Goal: Use online tool/utility: Utilize a website feature to perform a specific function

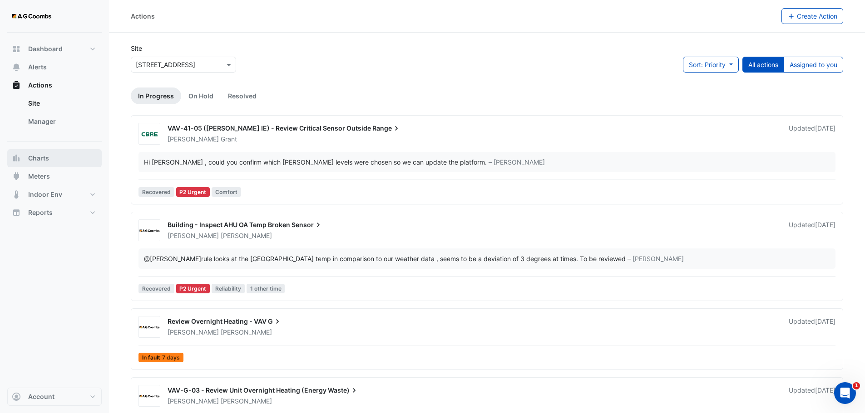
click at [29, 160] on span "Charts" at bounding box center [38, 158] width 21 height 9
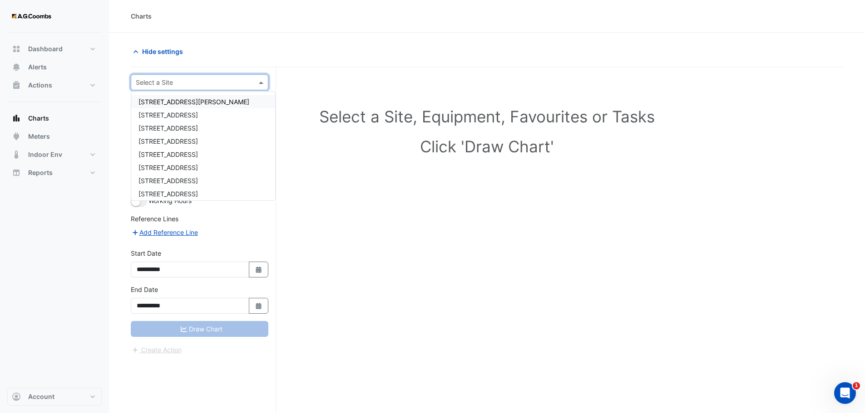
click at [256, 83] on div at bounding box center [199, 82] width 137 height 10
click at [163, 124] on span "[STREET_ADDRESS]" at bounding box center [167, 125] width 59 height 8
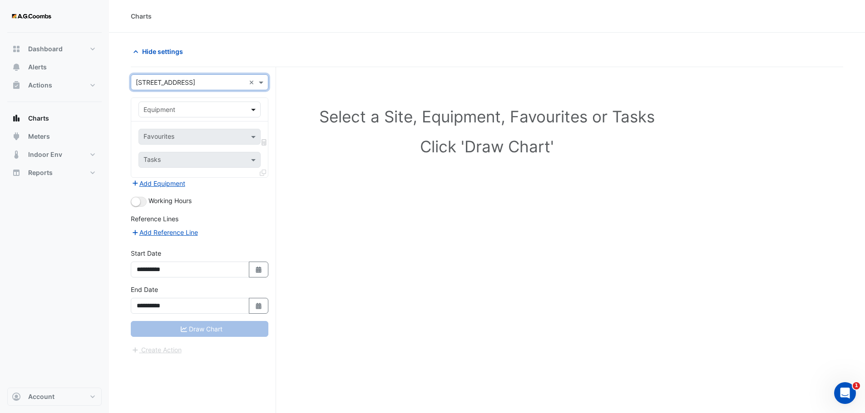
click at [253, 109] on span at bounding box center [254, 110] width 11 height 10
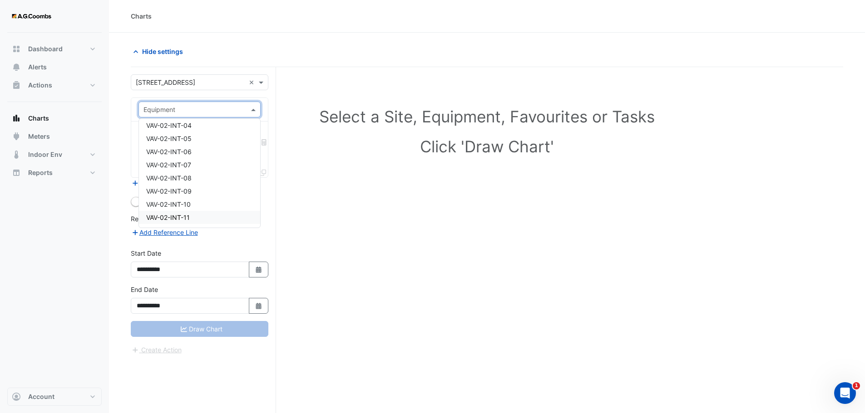
scroll to position [5440, 0]
click at [184, 192] on span "VAV-02-INT-10" at bounding box center [168, 191] width 44 height 8
click at [251, 137] on span at bounding box center [254, 137] width 11 height 10
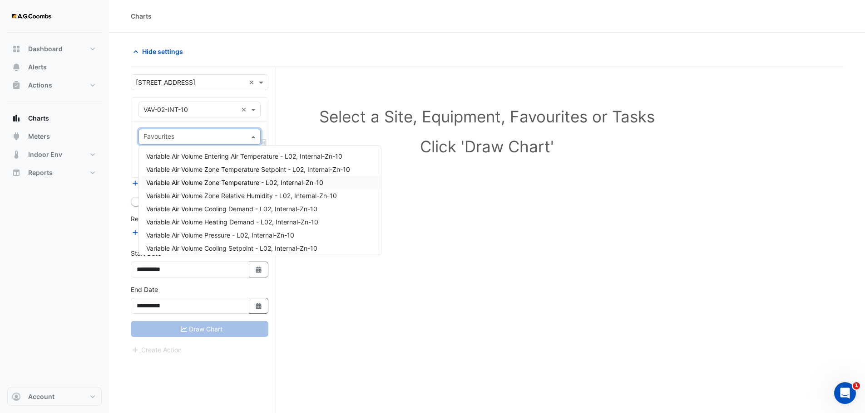
click at [263, 180] on span "Variable Air Volume Zone Temperature - L02, Internal-Zn-10" at bounding box center [234, 183] width 177 height 8
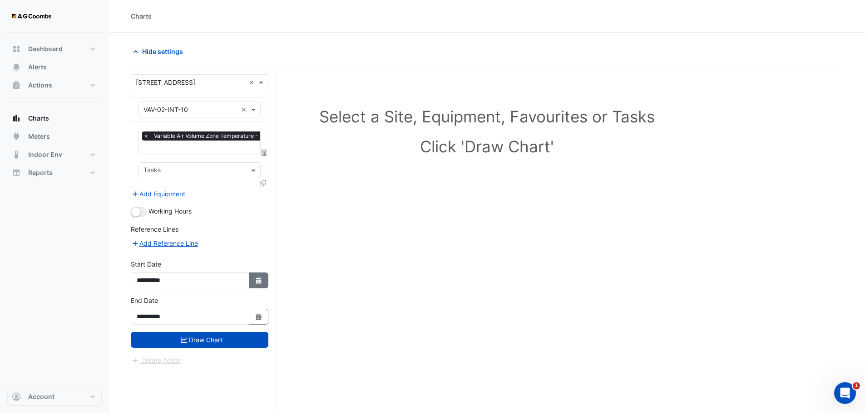
click at [256, 282] on icon "button" at bounding box center [258, 281] width 5 height 6
select select "*"
select select "****"
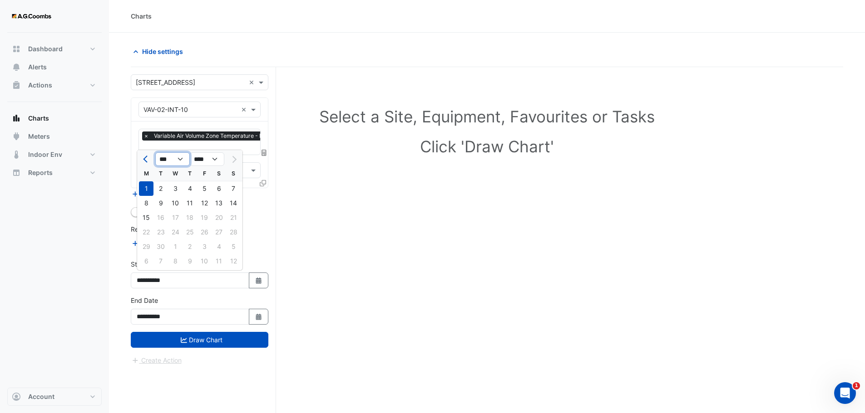
click at [182, 158] on select "*** *** *** *** *** *** *** *** ***" at bounding box center [172, 159] width 34 height 14
select select "*"
click at [155, 152] on select "*** *** *** *** *** *** *** *** ***" at bounding box center [172, 159] width 34 height 14
click at [179, 188] on div "1" at bounding box center [175, 189] width 15 height 15
type input "**********"
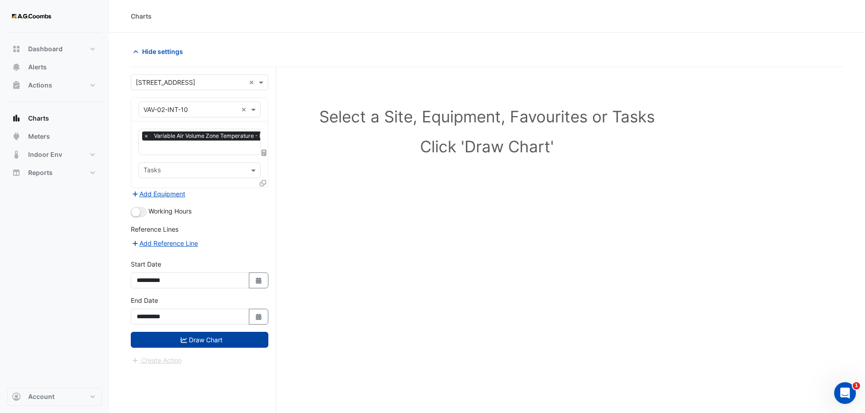
click at [205, 336] on button "Draw Chart" at bounding box center [200, 340] width 138 height 16
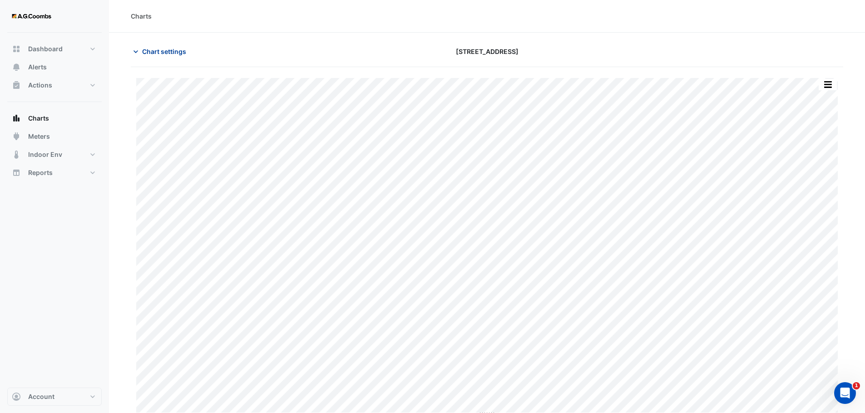
click at [164, 51] on span "Chart settings" at bounding box center [164, 52] width 44 height 10
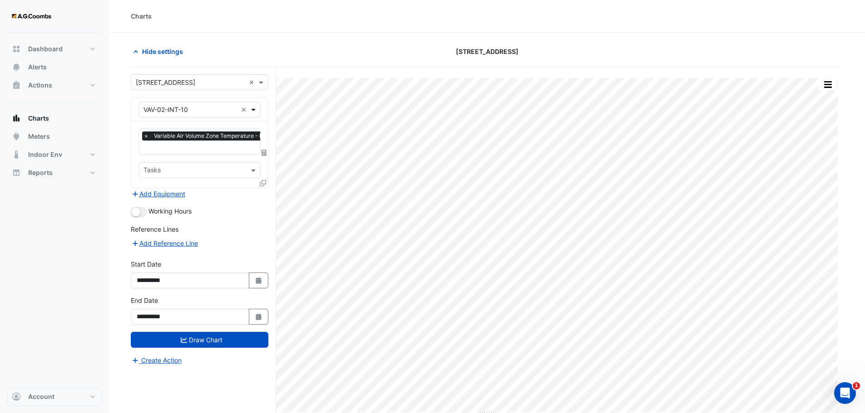
click at [250, 109] on span at bounding box center [254, 110] width 11 height 10
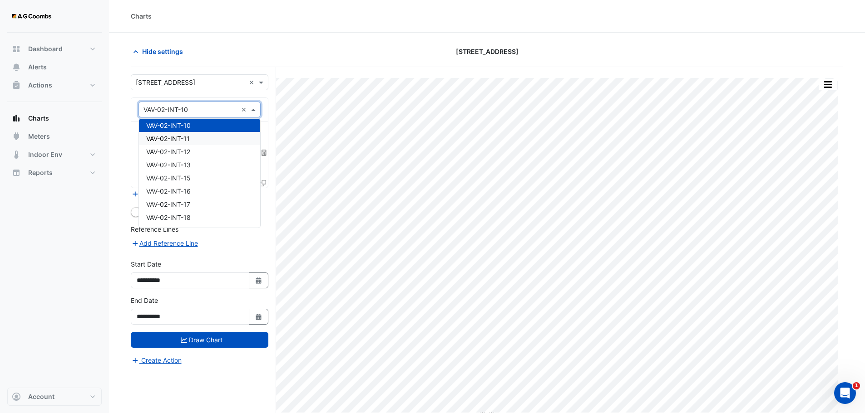
scroll to position [5460, 0]
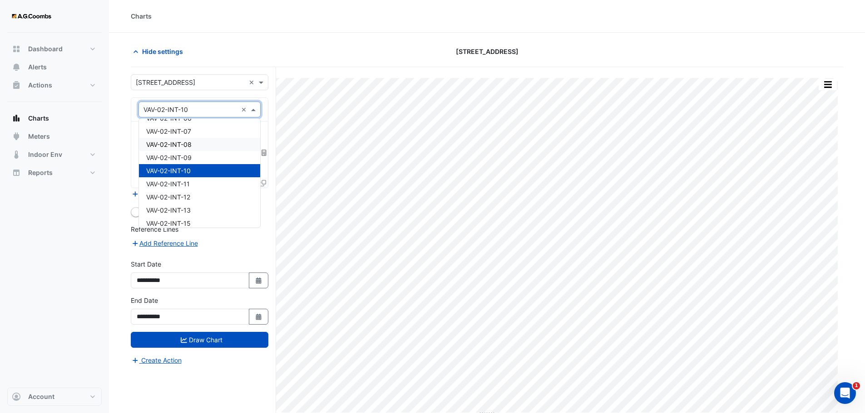
click at [186, 147] on span "VAV-02-INT-08" at bounding box center [168, 145] width 45 height 8
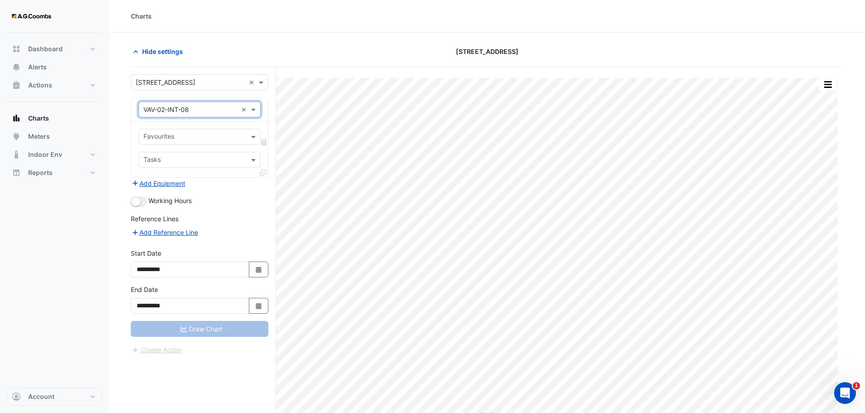
click at [196, 142] on div at bounding box center [193, 138] width 103 height 12
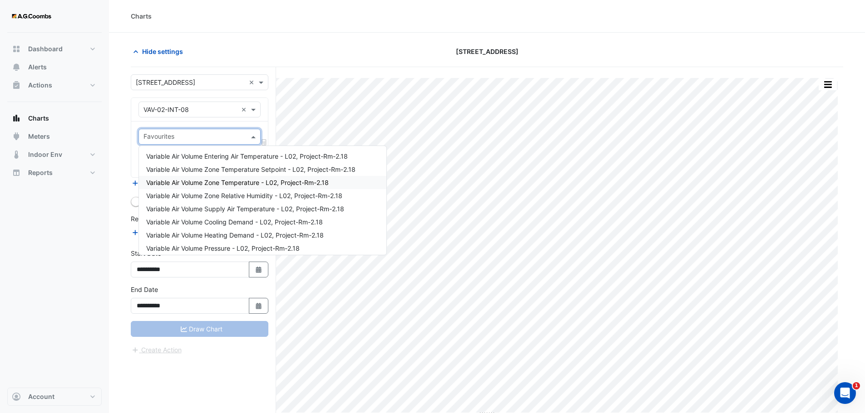
click at [258, 182] on span "Variable Air Volume Zone Temperature - L02, Project-Rm-2.18" at bounding box center [237, 183] width 182 height 8
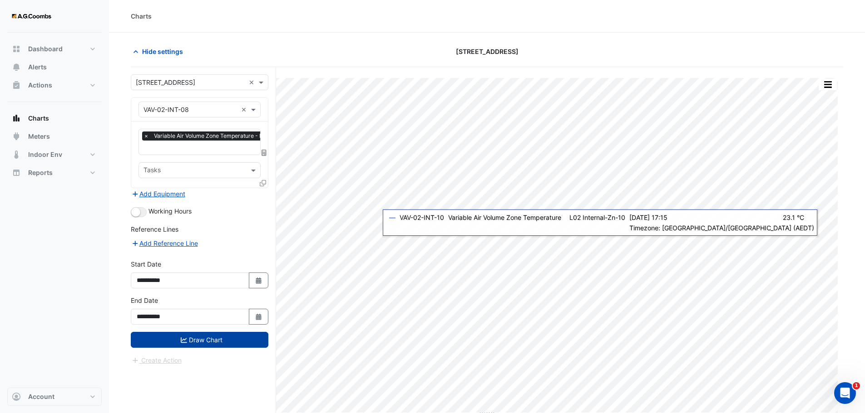
click at [193, 339] on button "Draw Chart" at bounding box center [200, 340] width 138 height 16
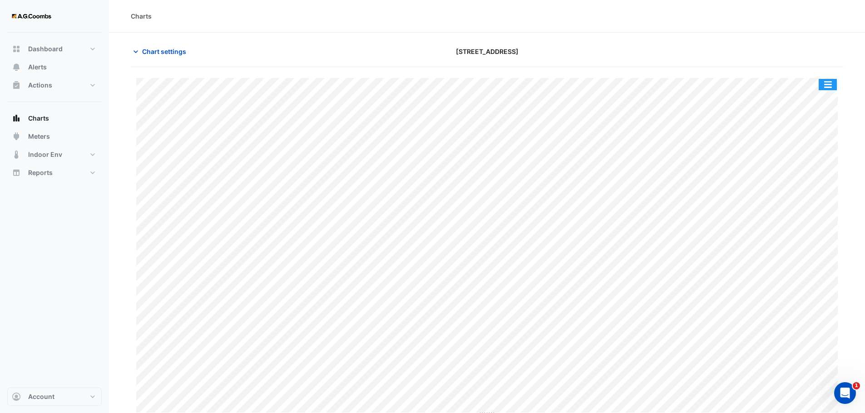
click at [829, 86] on button "button" at bounding box center [827, 84] width 18 height 11
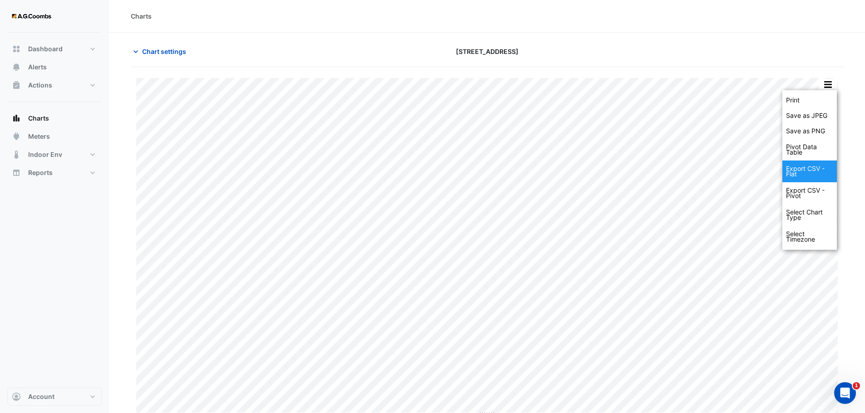
click at [806, 173] on div "Export CSV - Flat" at bounding box center [809, 172] width 54 height 22
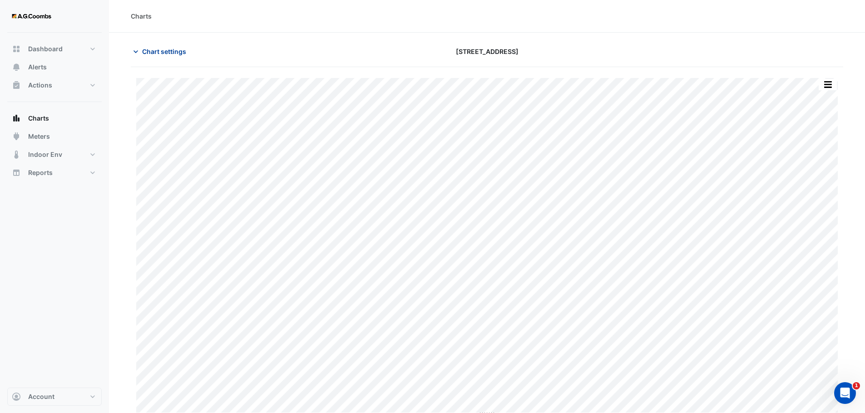
click at [155, 52] on span "Chart settings" at bounding box center [164, 52] width 44 height 10
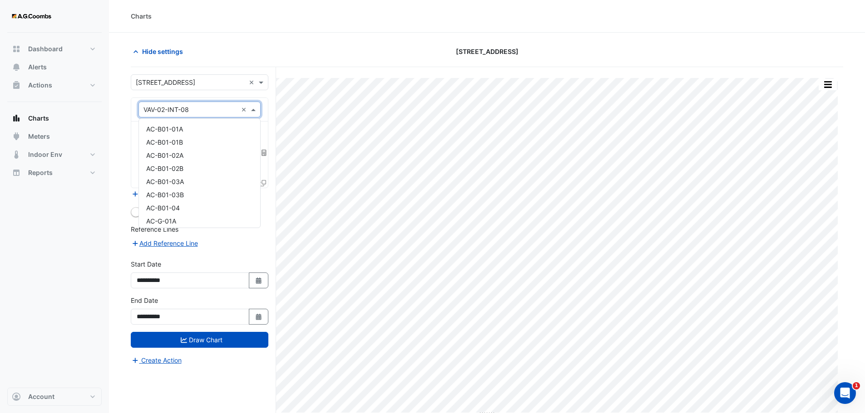
click at [255, 110] on span at bounding box center [254, 110] width 11 height 10
click at [179, 165] on span "VAV-02-INT-11" at bounding box center [168, 165] width 44 height 8
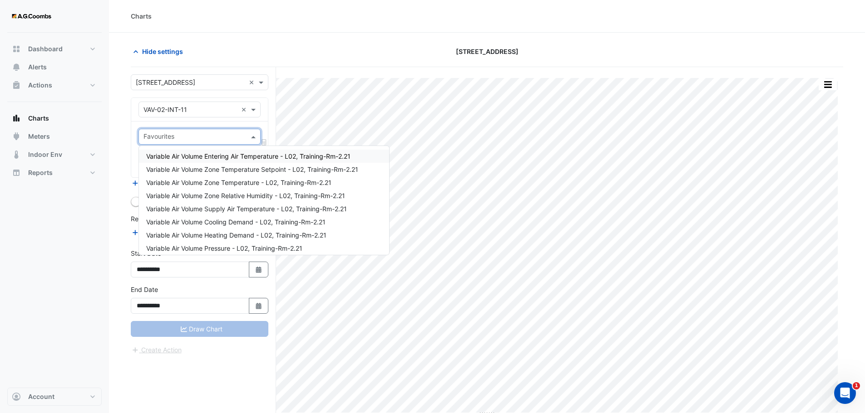
click at [251, 135] on span at bounding box center [254, 137] width 11 height 10
click at [250, 182] on span "Variable Air Volume Zone Temperature - L02, Training-Rm-2.21" at bounding box center [238, 183] width 185 height 8
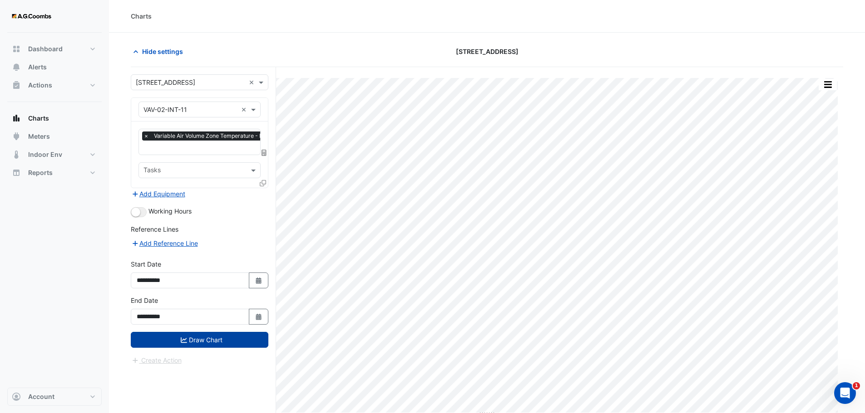
click at [210, 337] on button "Draw Chart" at bounding box center [200, 340] width 138 height 16
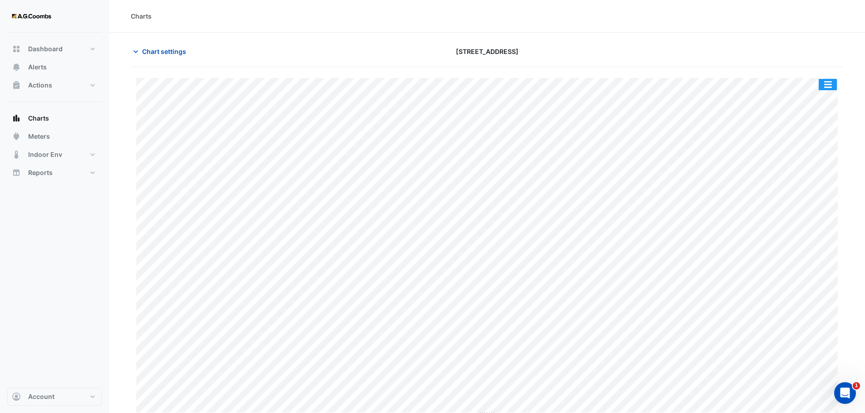
click at [829, 86] on button "button" at bounding box center [827, 84] width 18 height 11
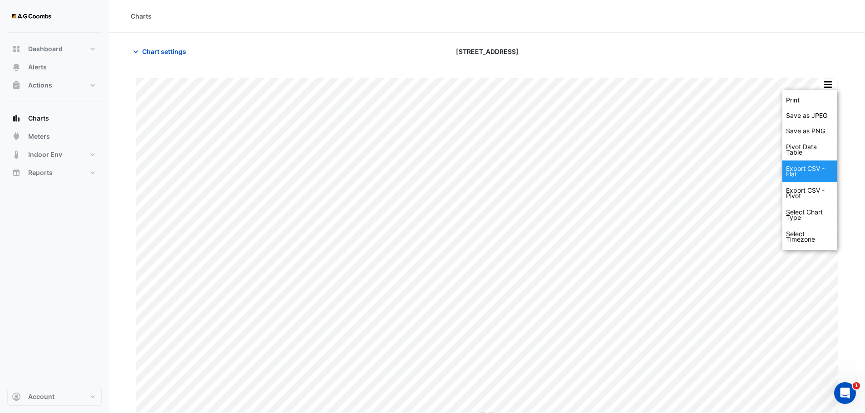
click at [796, 177] on div "Export CSV - Flat" at bounding box center [809, 172] width 54 height 22
click at [626, 14] on div "Charts" at bounding box center [487, 16] width 712 height 10
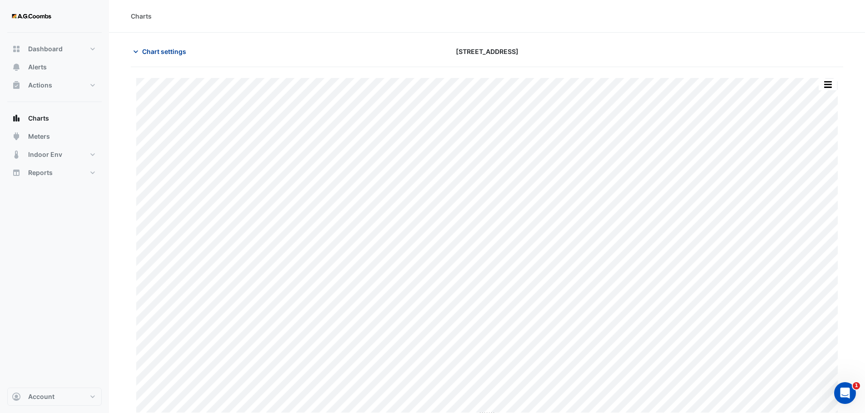
click at [172, 49] on span "Chart settings" at bounding box center [164, 52] width 44 height 10
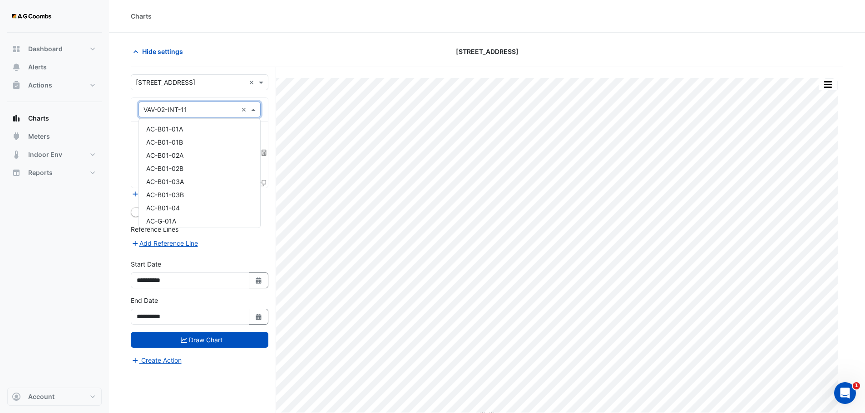
click at [254, 110] on span at bounding box center [254, 110] width 11 height 10
click at [182, 187] on span "VAV-03-N01" at bounding box center [164, 185] width 37 height 8
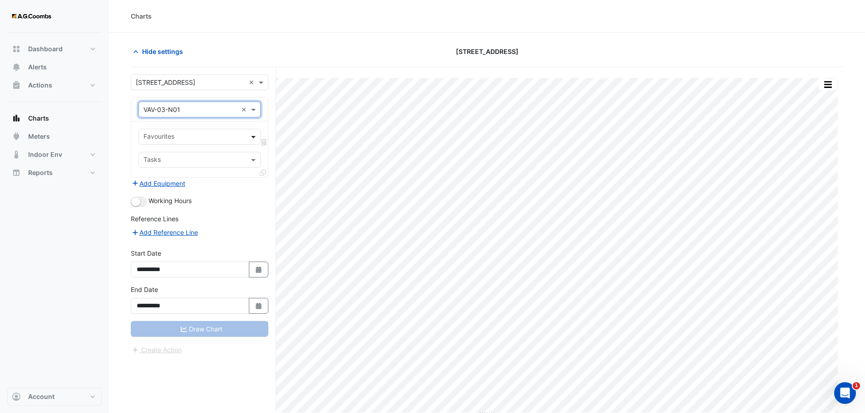
click at [252, 137] on span at bounding box center [254, 137] width 11 height 10
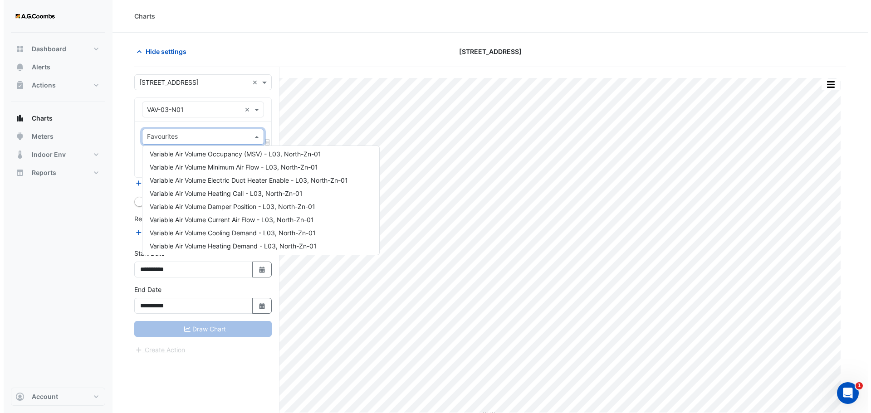
scroll to position [162, 0]
click at [278, 178] on span "Variable Air Volume Electric Duct Heater Enable - L03, North-Zn-01" at bounding box center [245, 179] width 198 height 8
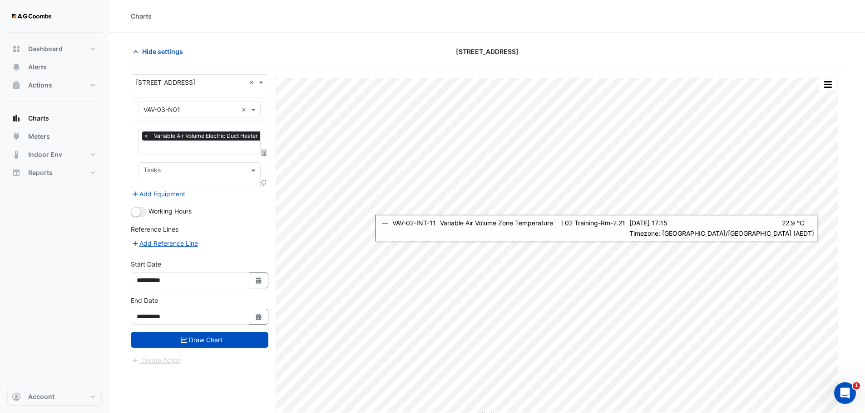
click at [262, 182] on icon at bounding box center [263, 183] width 6 height 6
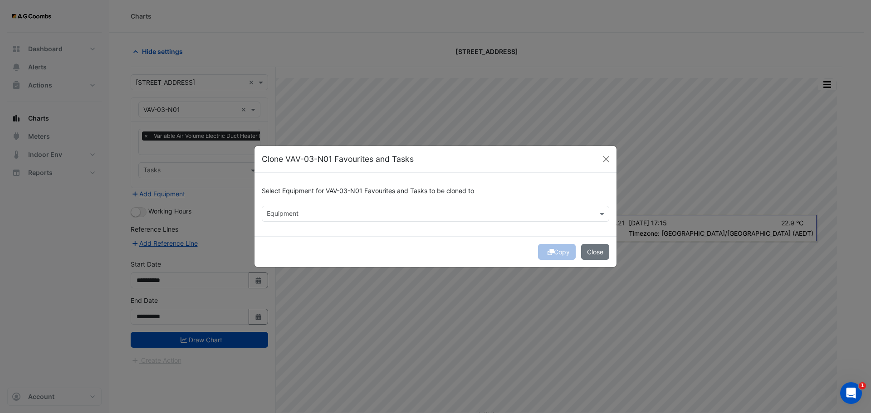
click at [409, 216] on input "text" at bounding box center [430, 215] width 327 height 10
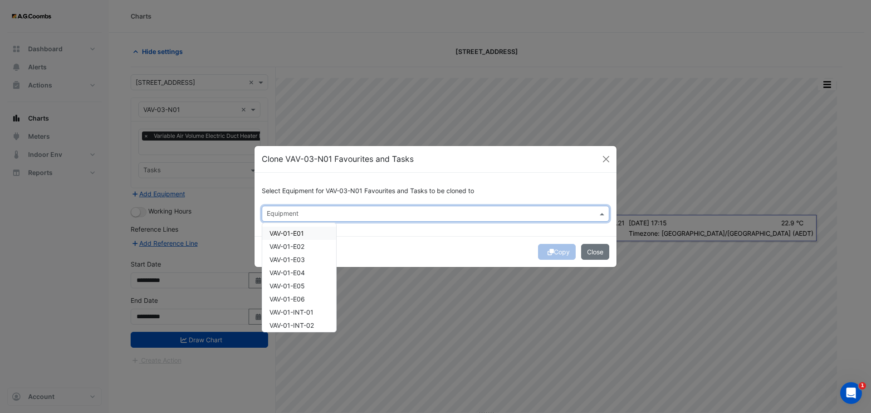
click at [294, 233] on span "VAV-01-E01" at bounding box center [287, 234] width 34 height 8
click at [292, 246] on span "VAV-01-E02" at bounding box center [287, 247] width 35 height 8
click at [290, 256] on div "VAV-01-E03" at bounding box center [299, 259] width 74 height 13
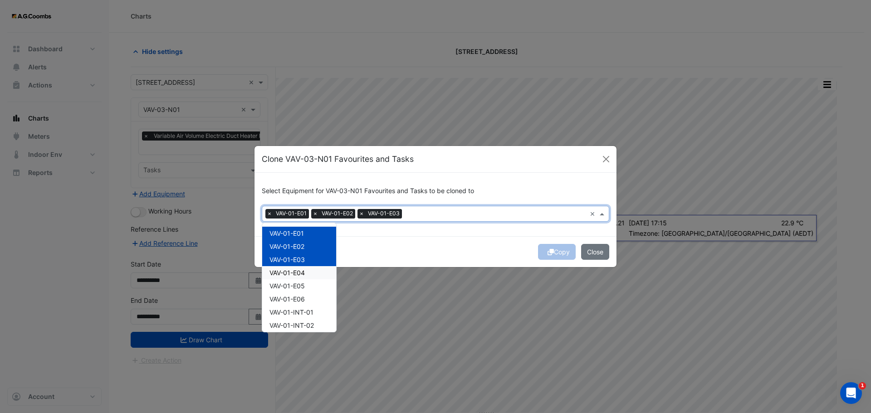
click at [295, 269] on div "VAV-01-E04" at bounding box center [299, 272] width 74 height 13
click at [294, 282] on div "VAV-01-E05" at bounding box center [299, 286] width 74 height 13
click at [293, 294] on div "VAV-01-E06" at bounding box center [299, 299] width 74 height 13
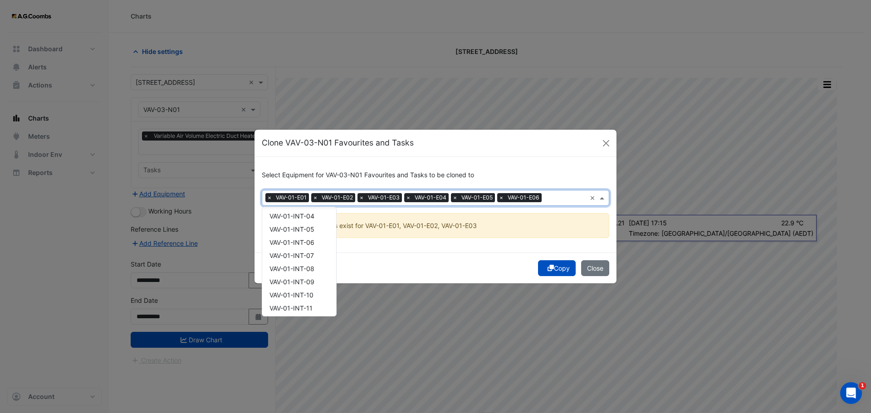
scroll to position [136, 0]
click at [394, 263] on div "Copy Close" at bounding box center [436, 268] width 362 height 31
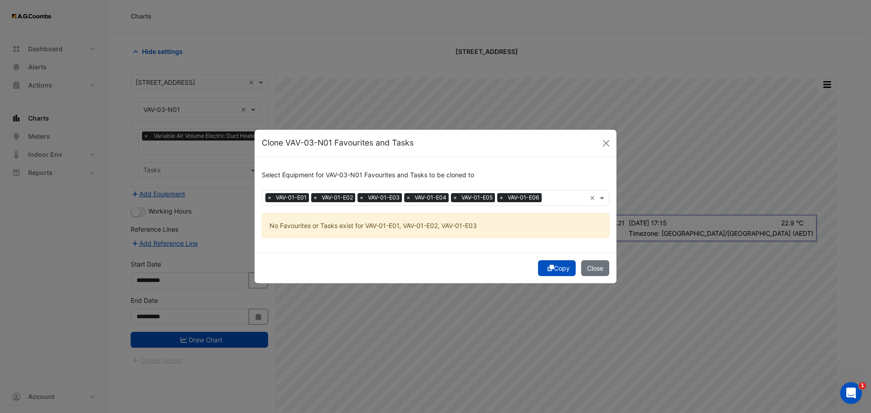
click at [314, 197] on span "×" at bounding box center [315, 197] width 8 height 9
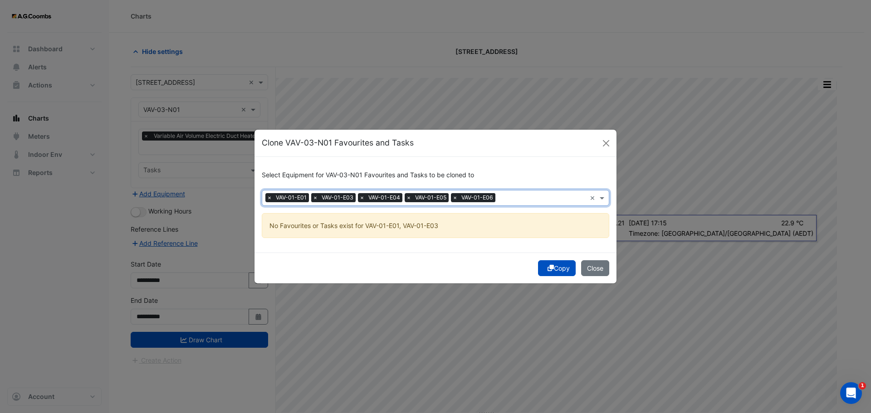
click at [314, 197] on span "×" at bounding box center [315, 197] width 8 height 9
click at [270, 197] on span "×" at bounding box center [269, 197] width 8 height 9
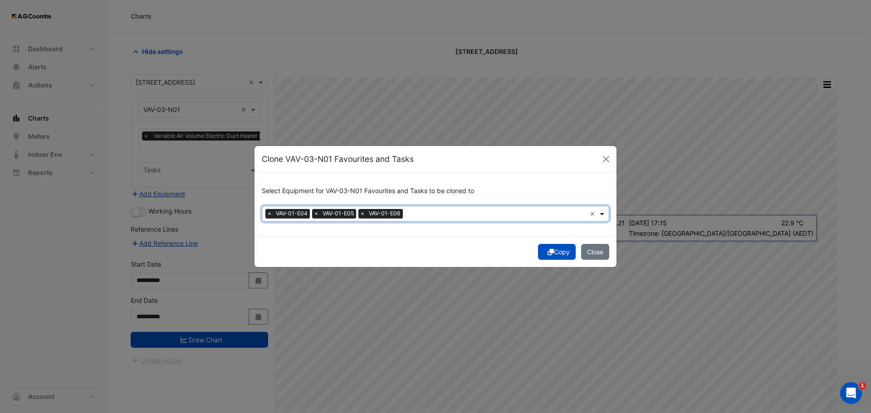
click at [604, 216] on span at bounding box center [603, 214] width 11 height 10
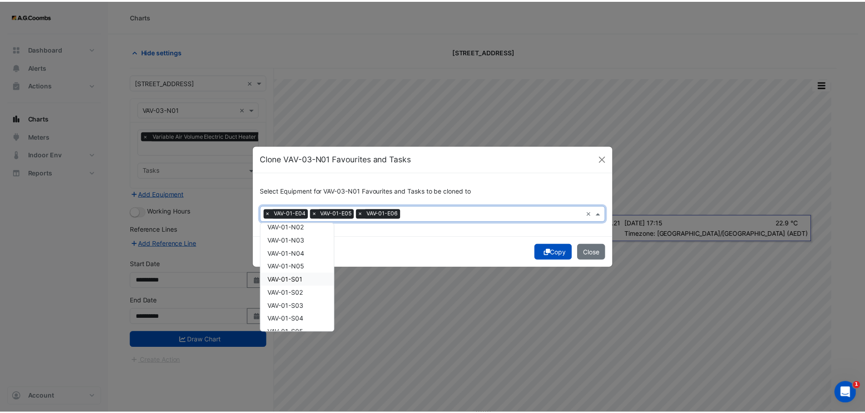
scroll to position [408, 0]
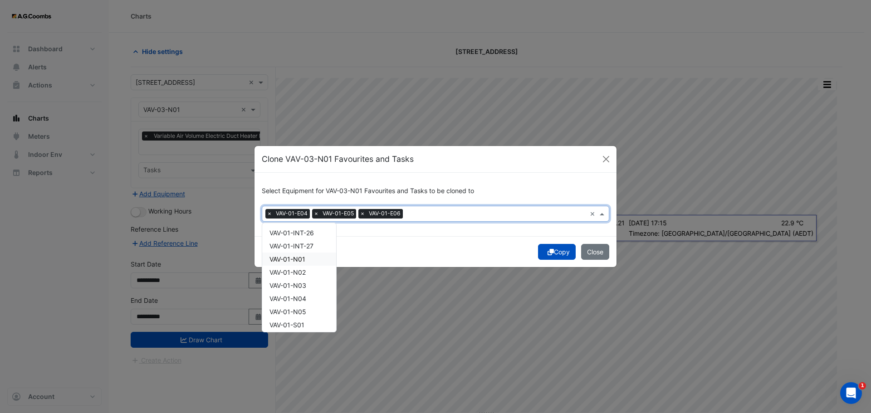
click at [295, 259] on span "VAV-01-N01" at bounding box center [288, 260] width 36 height 8
click at [295, 270] on span "VAV-01-N02" at bounding box center [288, 273] width 36 height 8
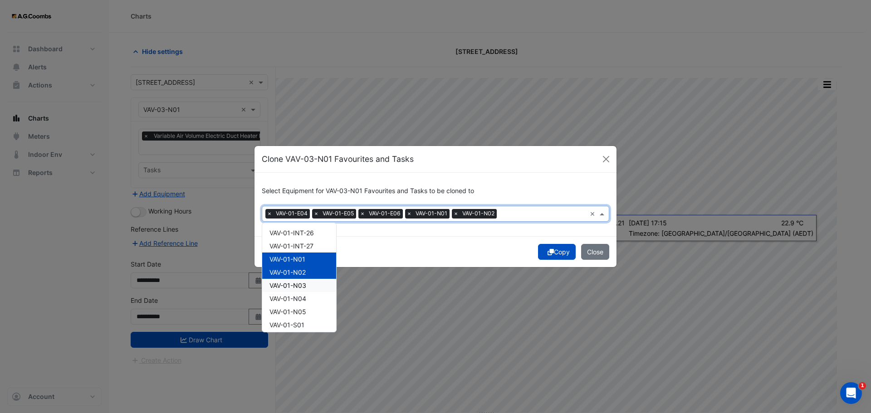
click at [297, 285] on span "VAV-01-N03" at bounding box center [288, 286] width 37 height 8
click at [300, 298] on span "VAV-01-N04" at bounding box center [288, 299] width 37 height 8
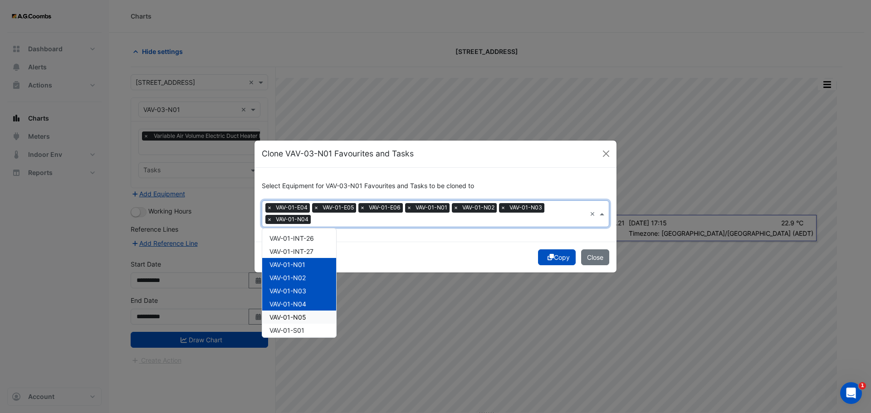
click at [304, 315] on span "VAV-01-N05" at bounding box center [288, 318] width 37 height 8
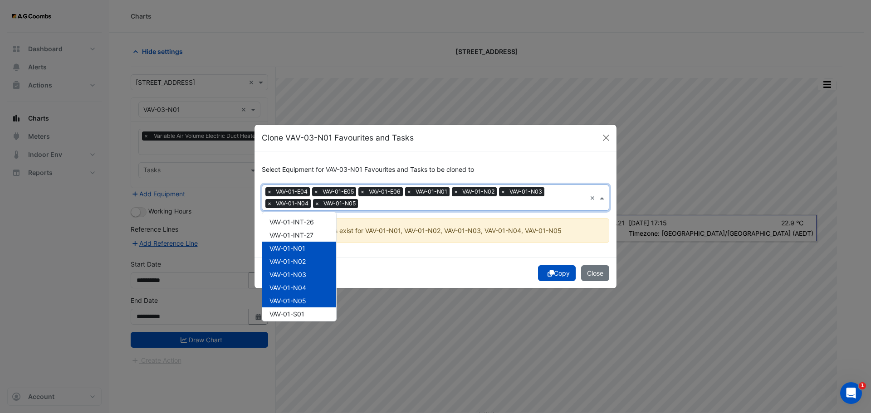
click at [409, 192] on span "×" at bounding box center [409, 191] width 8 height 9
click at [457, 193] on span "×" at bounding box center [456, 191] width 8 height 9
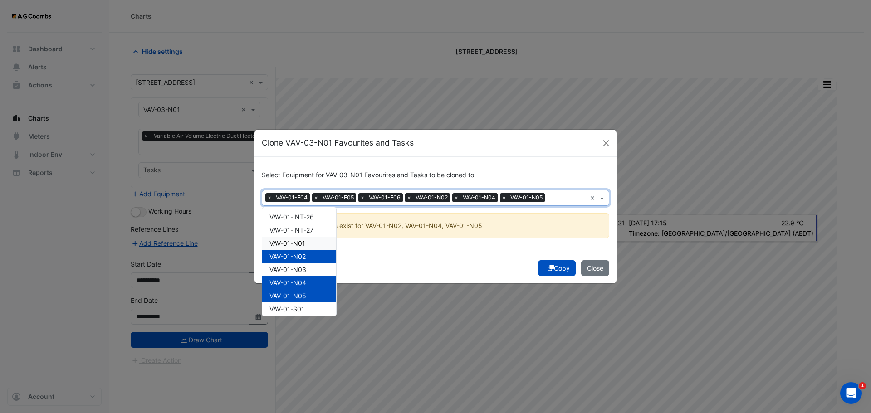
click at [407, 199] on span "×" at bounding box center [409, 197] width 8 height 9
click at [409, 197] on span "×" at bounding box center [409, 197] width 8 height 9
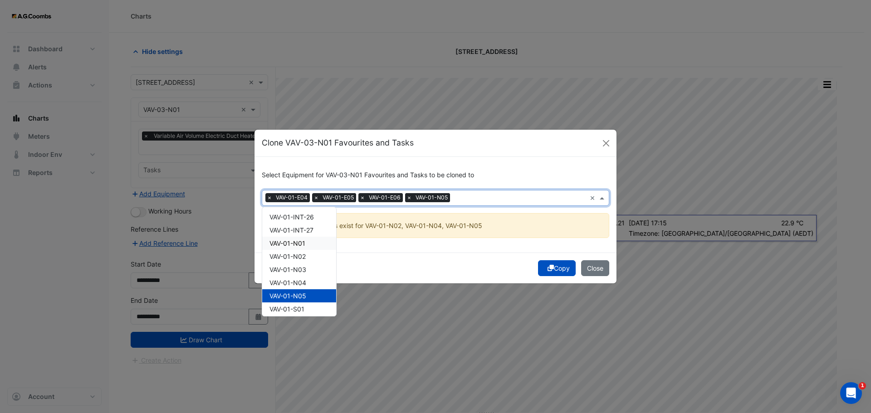
click at [411, 197] on span "×" at bounding box center [409, 197] width 8 height 9
click at [453, 264] on div "Copy Close" at bounding box center [436, 268] width 362 height 31
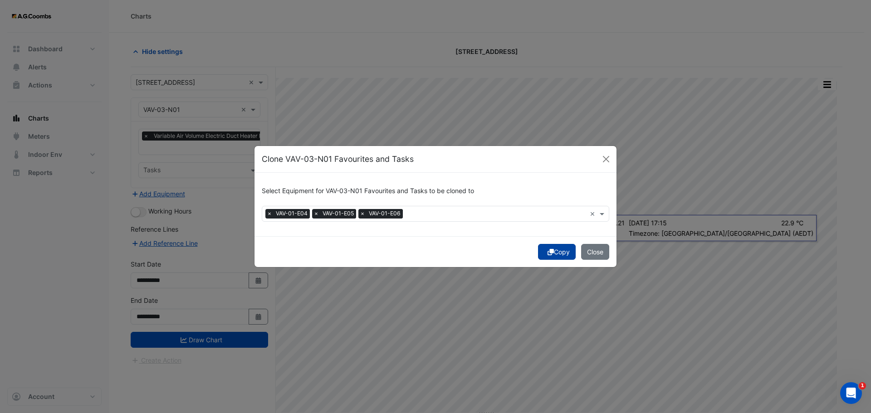
click at [565, 249] on button "Copy" at bounding box center [557, 252] width 38 height 16
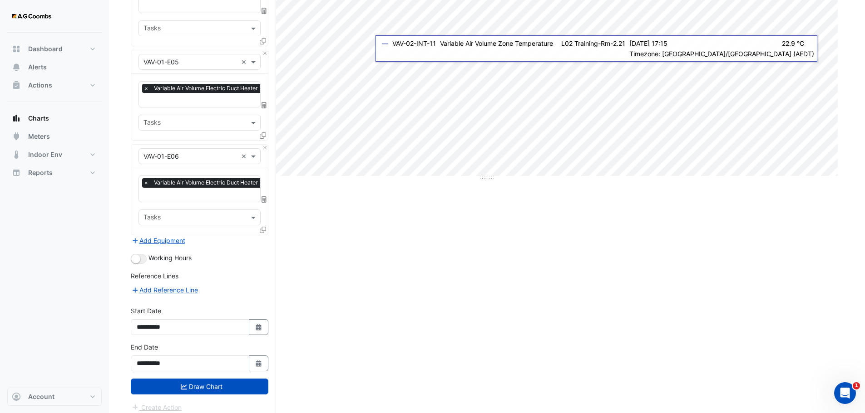
scroll to position [240, 0]
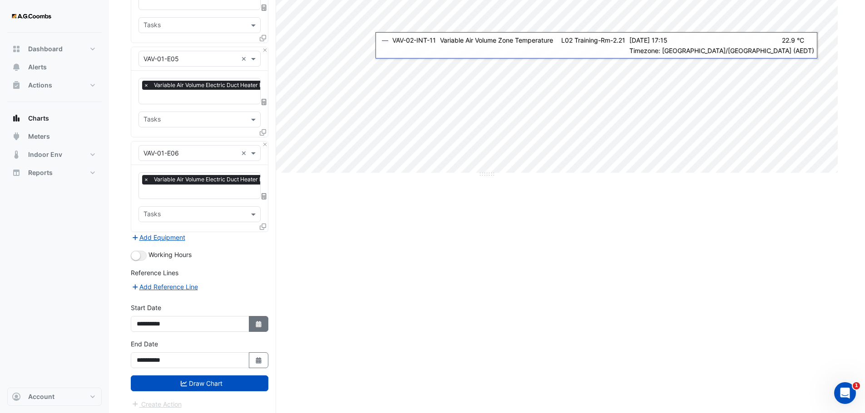
click at [257, 316] on button "Select Date" at bounding box center [259, 324] width 20 height 16
select select "****"
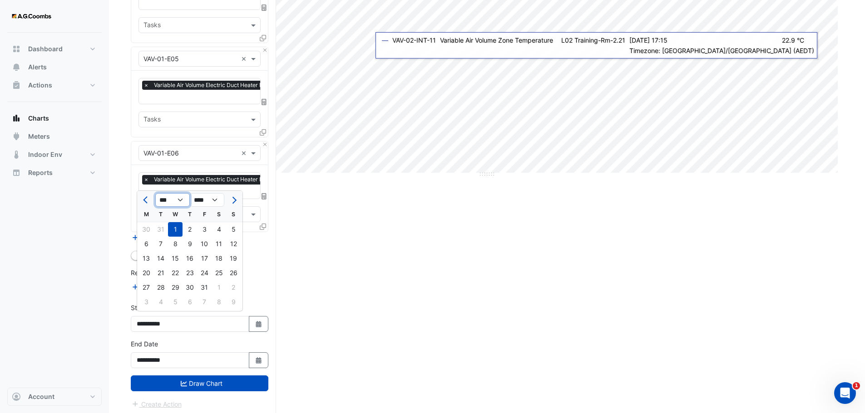
click at [182, 198] on select "*** *** *** *** *** *** *** *** ***" at bounding box center [172, 200] width 34 height 14
select select "*"
click at [155, 193] on select "*** *** *** *** *** *** *** *** ***" at bounding box center [172, 200] width 34 height 14
click at [234, 228] on div "1" at bounding box center [233, 229] width 15 height 15
type input "**********"
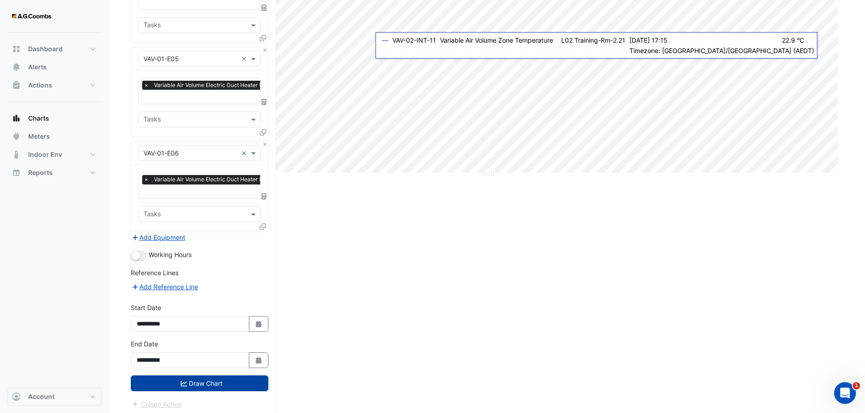
click at [206, 380] on button "Draw Chart" at bounding box center [200, 384] width 138 height 16
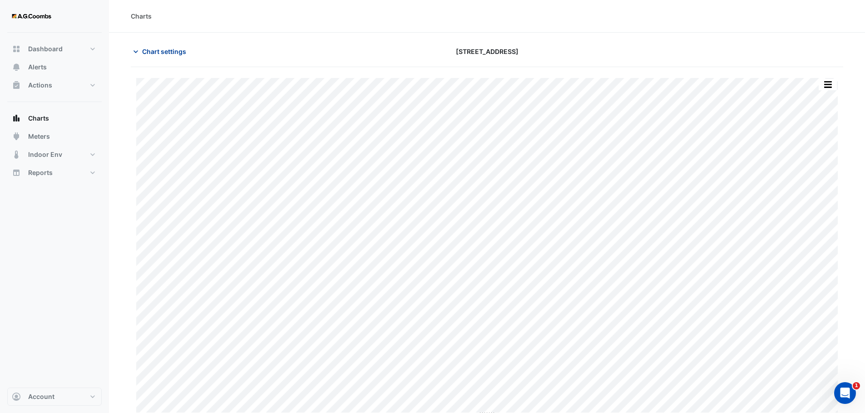
click at [153, 52] on span "Chart settings" at bounding box center [164, 52] width 44 height 10
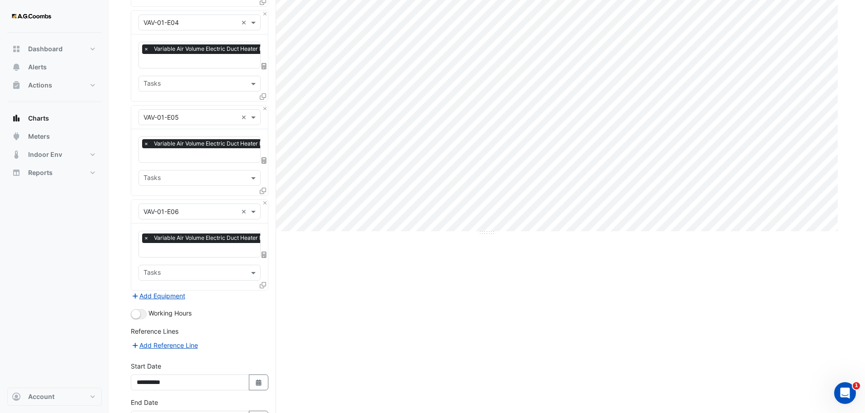
scroll to position [240, 0]
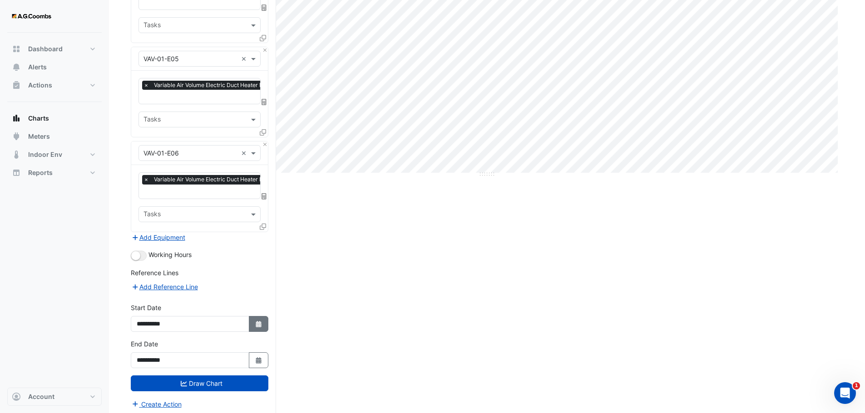
click at [261, 321] on icon "Select Date" at bounding box center [259, 324] width 8 height 6
select select "*"
select select "****"
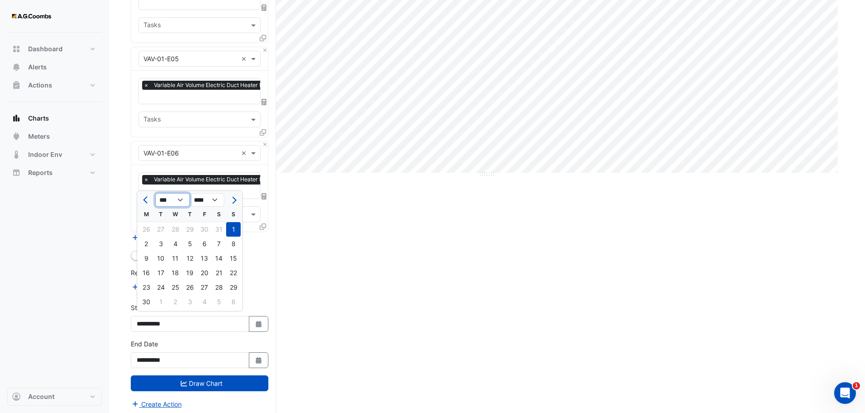
click at [174, 199] on select "*** *** *** *** *** *** *** *** ***" at bounding box center [172, 200] width 34 height 14
select select "*"
click at [155, 193] on select "*** *** *** *** *** *** *** *** ***" at bounding box center [172, 200] width 34 height 14
click at [150, 258] on div "15" at bounding box center [146, 258] width 15 height 15
type input "**********"
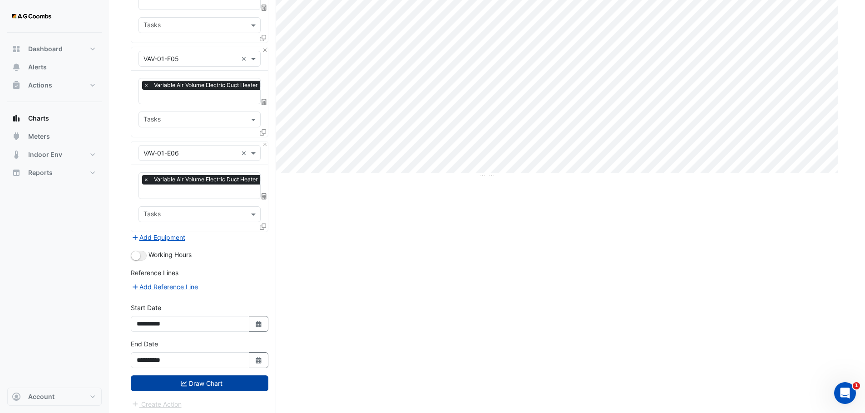
click at [212, 381] on button "Draw Chart" at bounding box center [200, 384] width 138 height 16
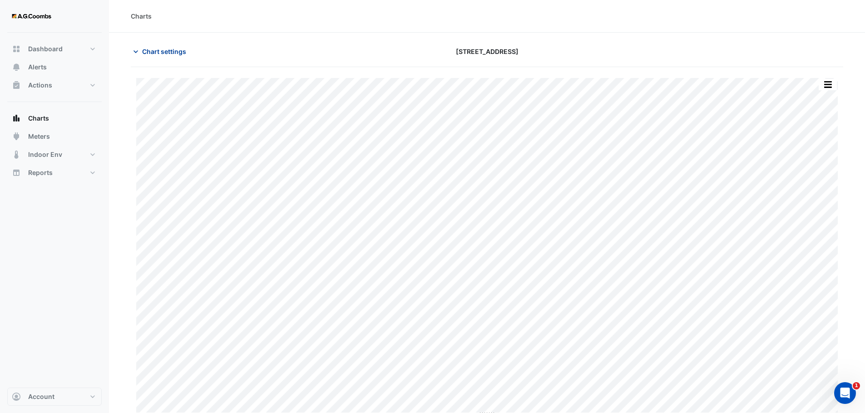
click at [165, 52] on span "Chart settings" at bounding box center [164, 52] width 44 height 10
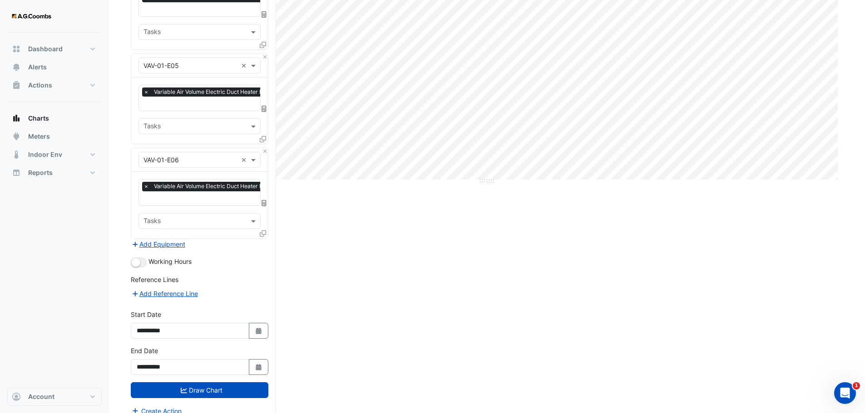
scroll to position [240, 0]
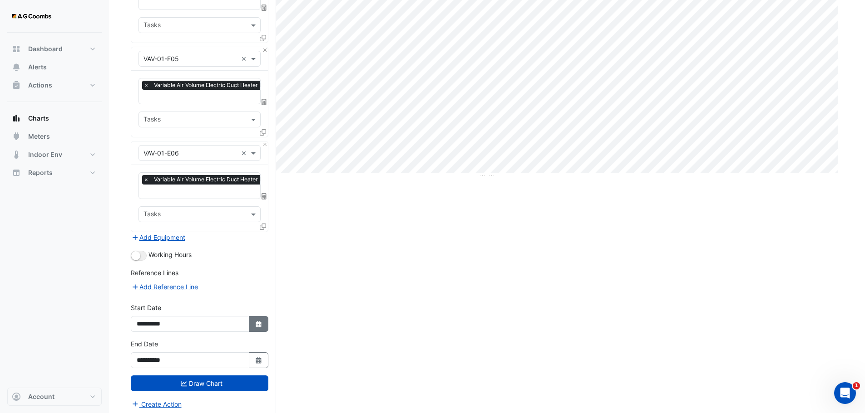
click at [263, 325] on button "Select Date" at bounding box center [259, 324] width 20 height 16
select select "*"
select select "****"
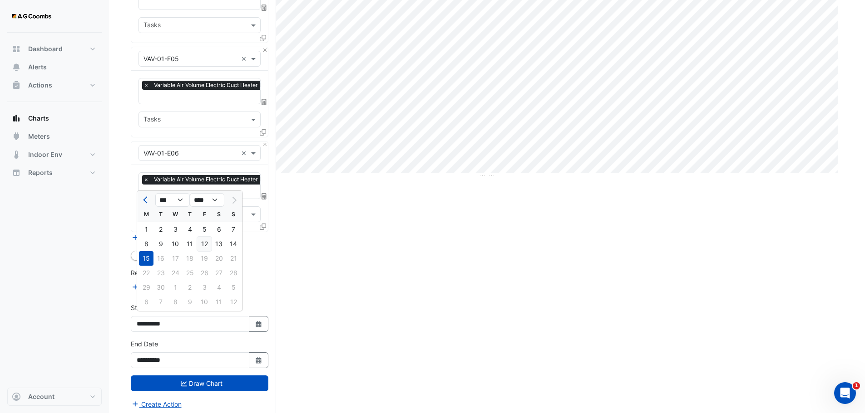
click at [203, 245] on div "12" at bounding box center [204, 244] width 15 height 15
type input "**********"
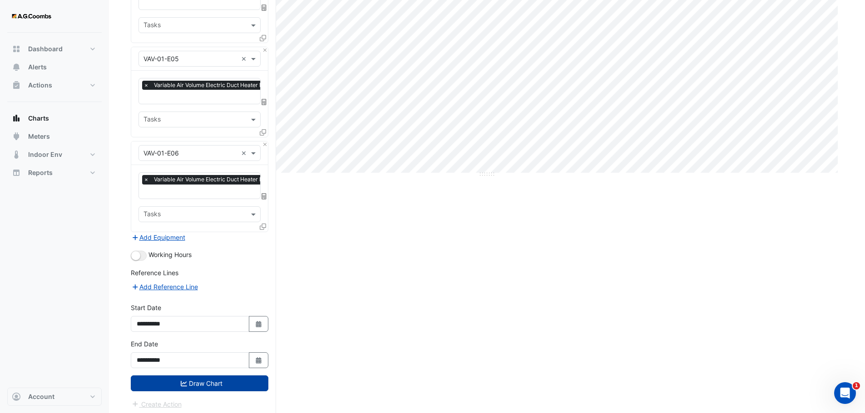
click at [216, 377] on button "Draw Chart" at bounding box center [200, 384] width 138 height 16
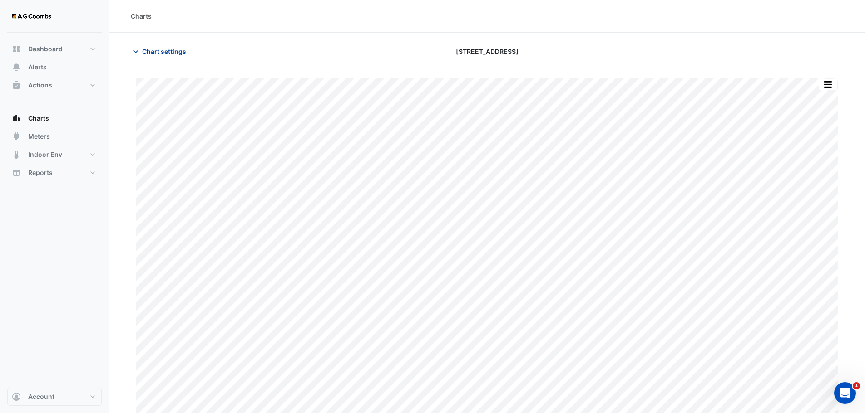
click at [162, 44] on button "Chart settings" at bounding box center [161, 52] width 61 height 16
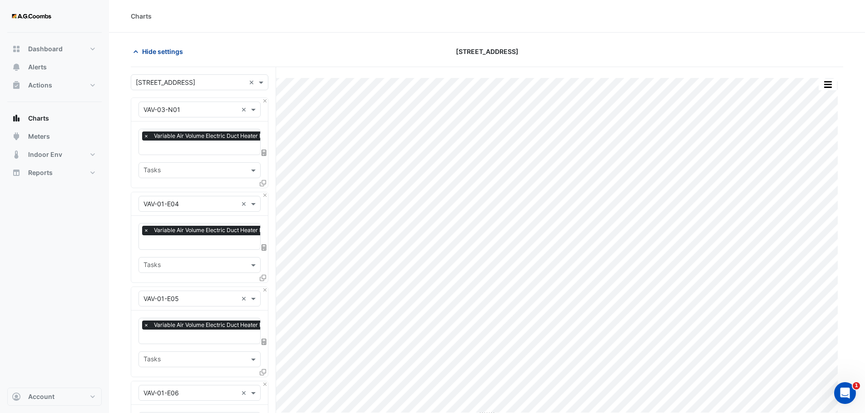
click at [162, 49] on span "Hide settings" at bounding box center [162, 52] width 41 height 10
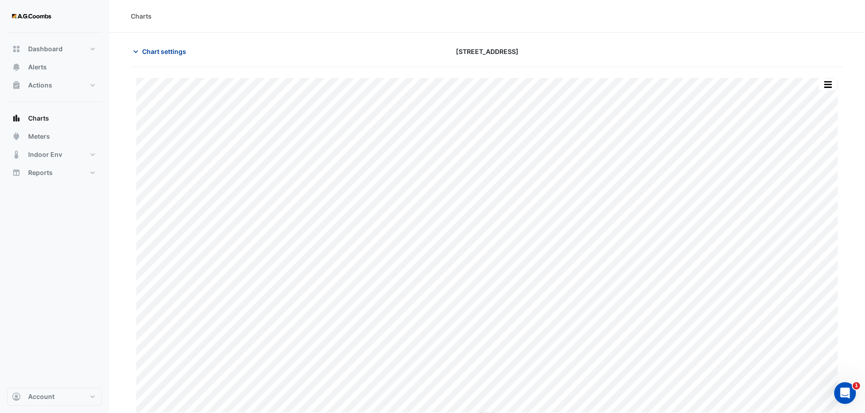
click at [163, 50] on span "Chart settings" at bounding box center [164, 52] width 44 height 10
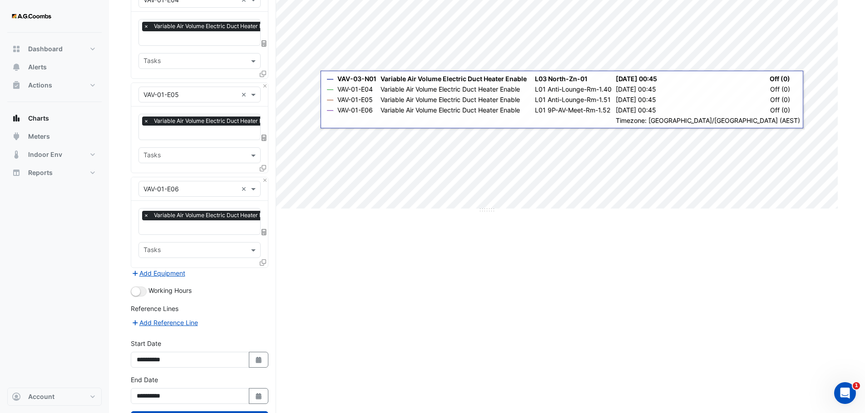
scroll to position [240, 0]
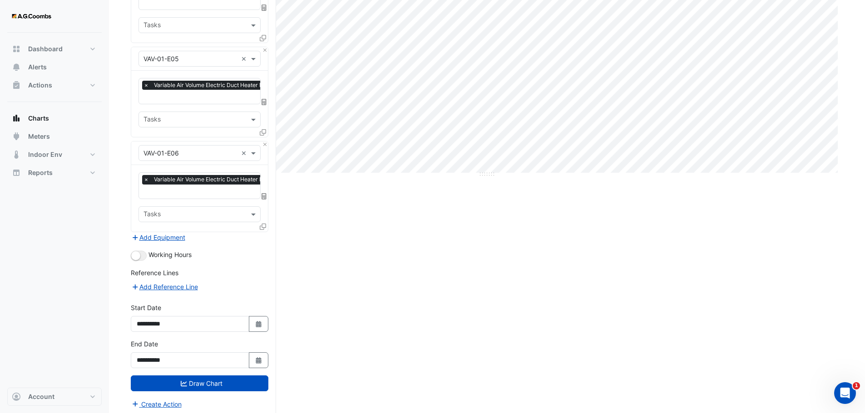
click at [354, 300] on div "Split by Equip Split All Print Save as JPEG Save as PNG Pivot Data Table Export…" at bounding box center [487, 122] width 712 height 590
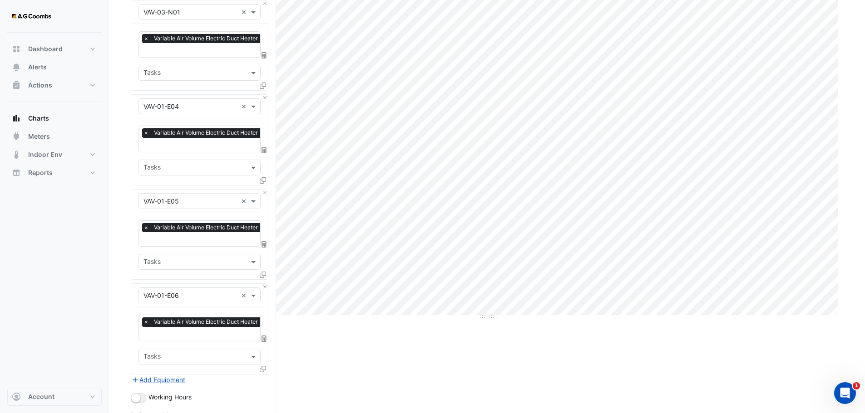
scroll to position [13, 0]
